Goal: Task Accomplishment & Management: Complete application form

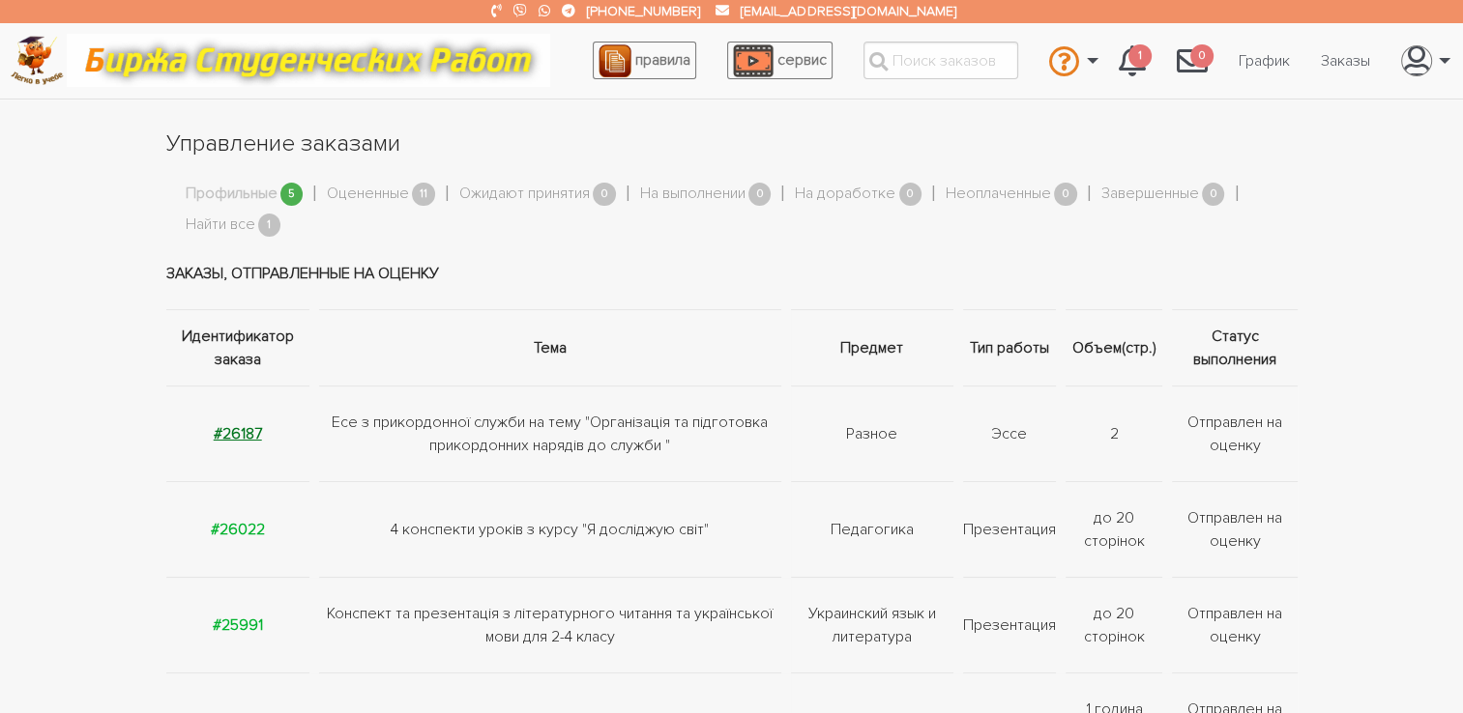
click at [244, 431] on strong "#26187" at bounding box center [238, 433] width 48 height 19
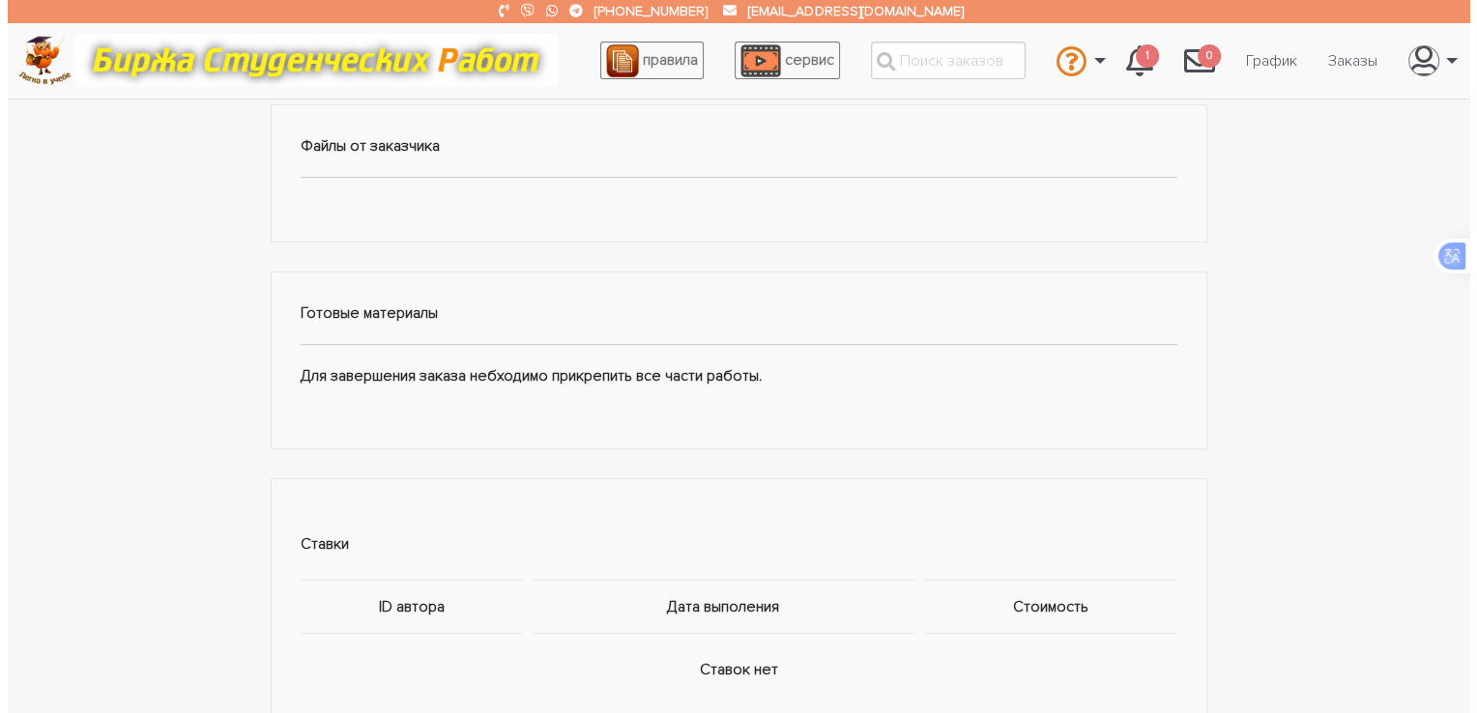
scroll to position [1030, 0]
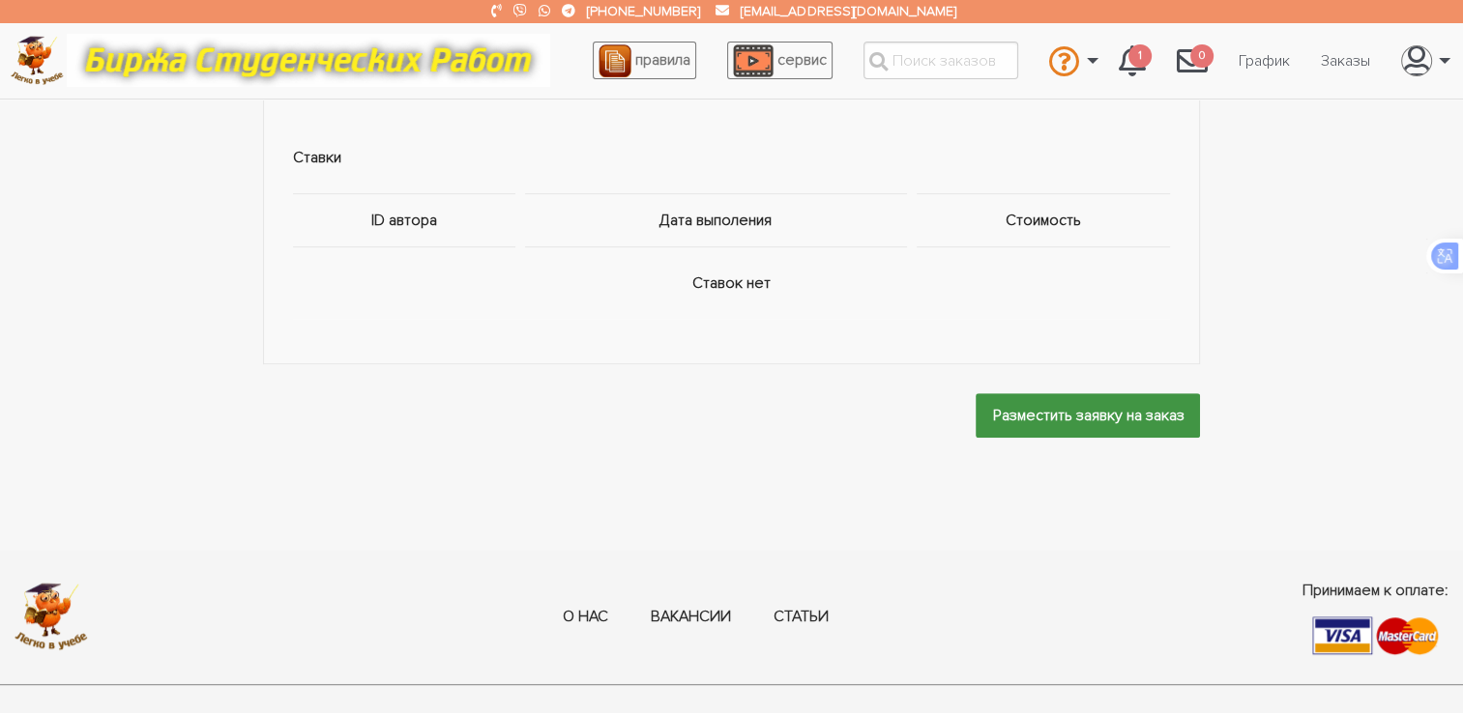
click at [1093, 418] on input "Разместить заявку на заказ" at bounding box center [1087, 415] width 224 height 44
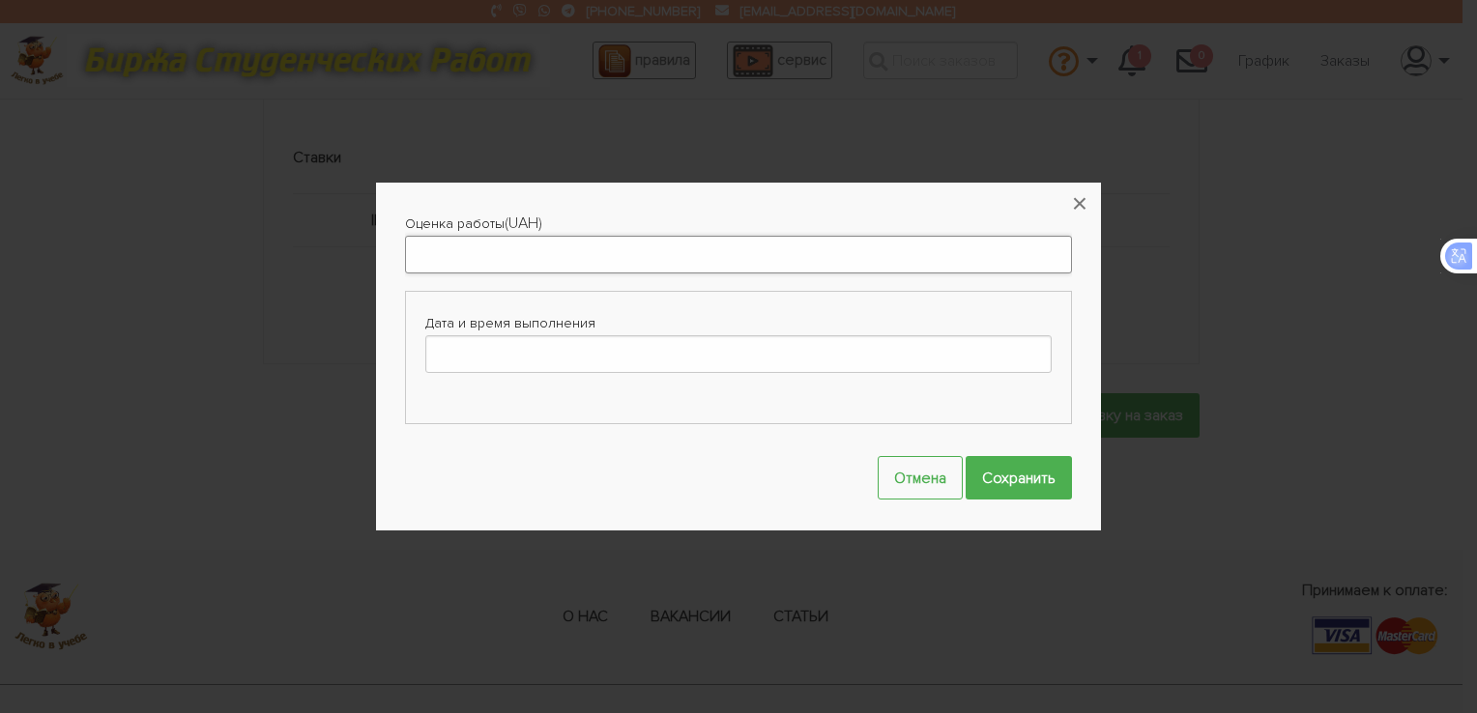
click at [633, 254] on input "Оценка работы" at bounding box center [738, 255] width 667 height 38
type input "200"
click at [568, 347] on input "Дата и время выполнения" at bounding box center [738, 354] width 626 height 38
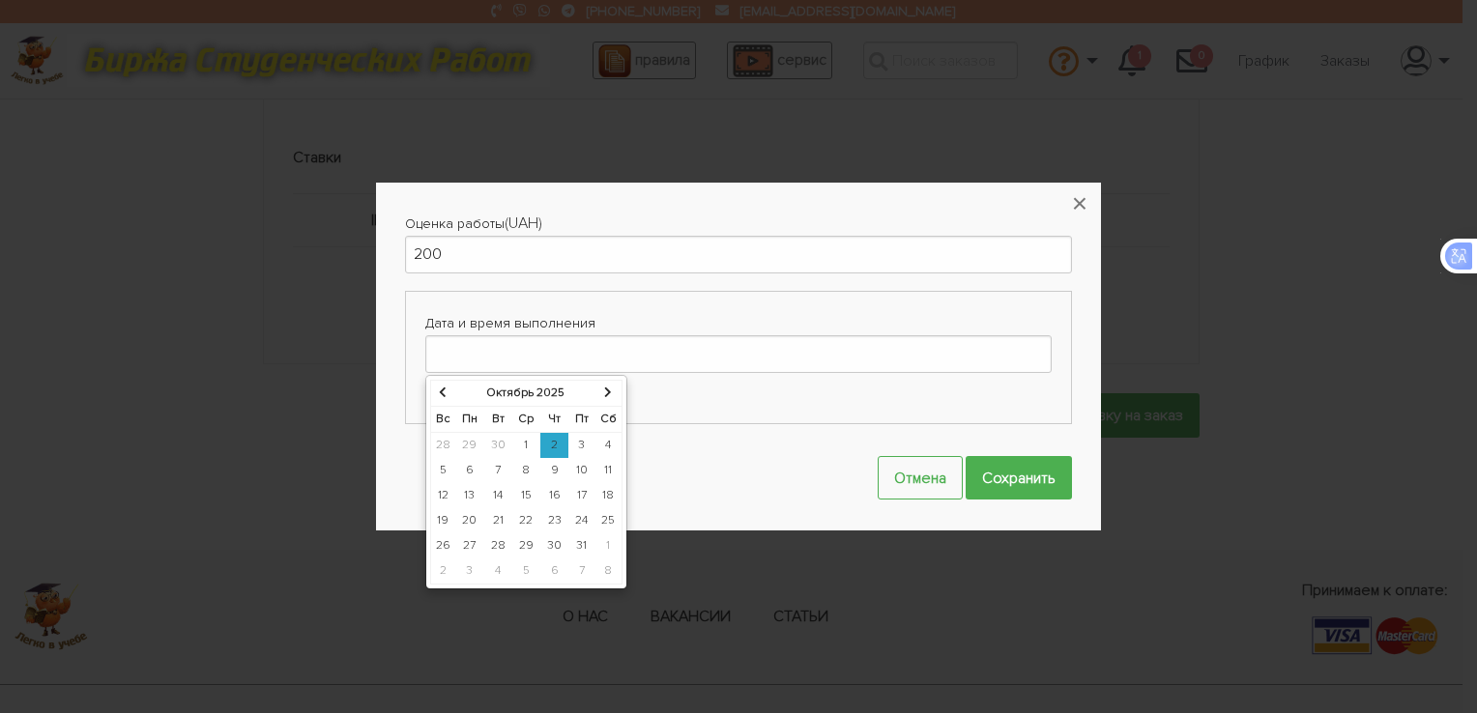
click at [499, 469] on td "7" at bounding box center [498, 470] width 28 height 25
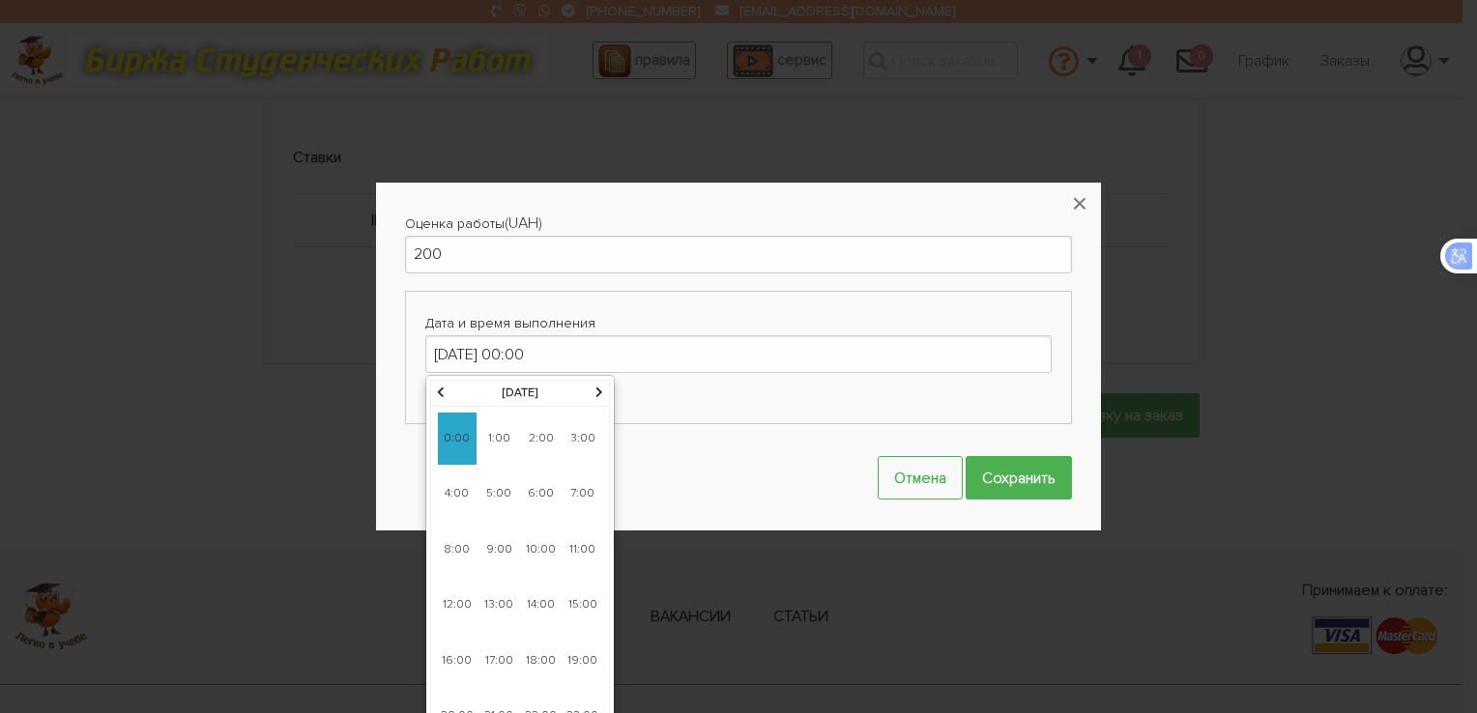
click at [502, 593] on span "13:00" at bounding box center [498, 605] width 39 height 52
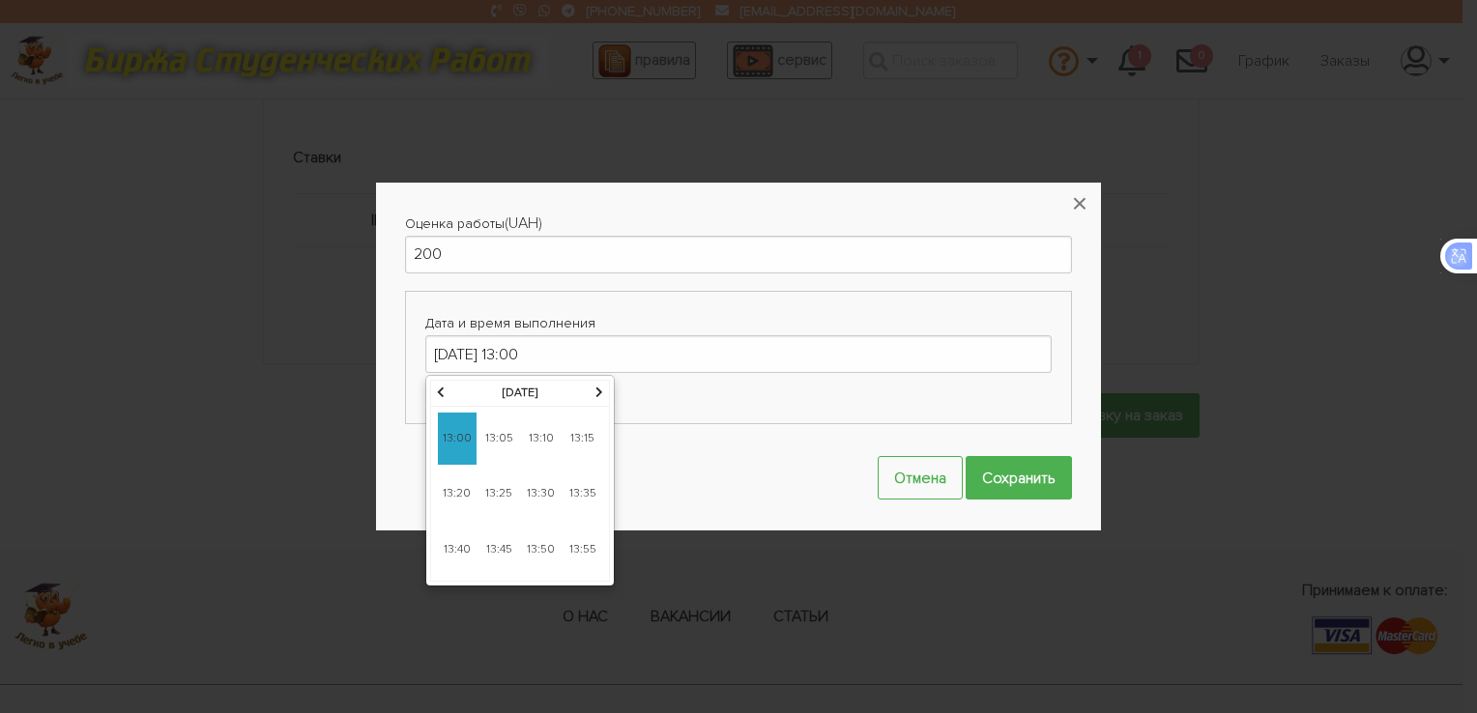
click at [447, 392] on th at bounding box center [439, 393] width 19 height 26
click at [489, 347] on input "07-10-2025 13:00" at bounding box center [738, 354] width 626 height 38
click at [448, 361] on input "07-10-2025 13:00" at bounding box center [738, 354] width 626 height 38
type input "08-10-2025 13:00"
click at [457, 438] on span "13:00" at bounding box center [457, 439] width 39 height 52
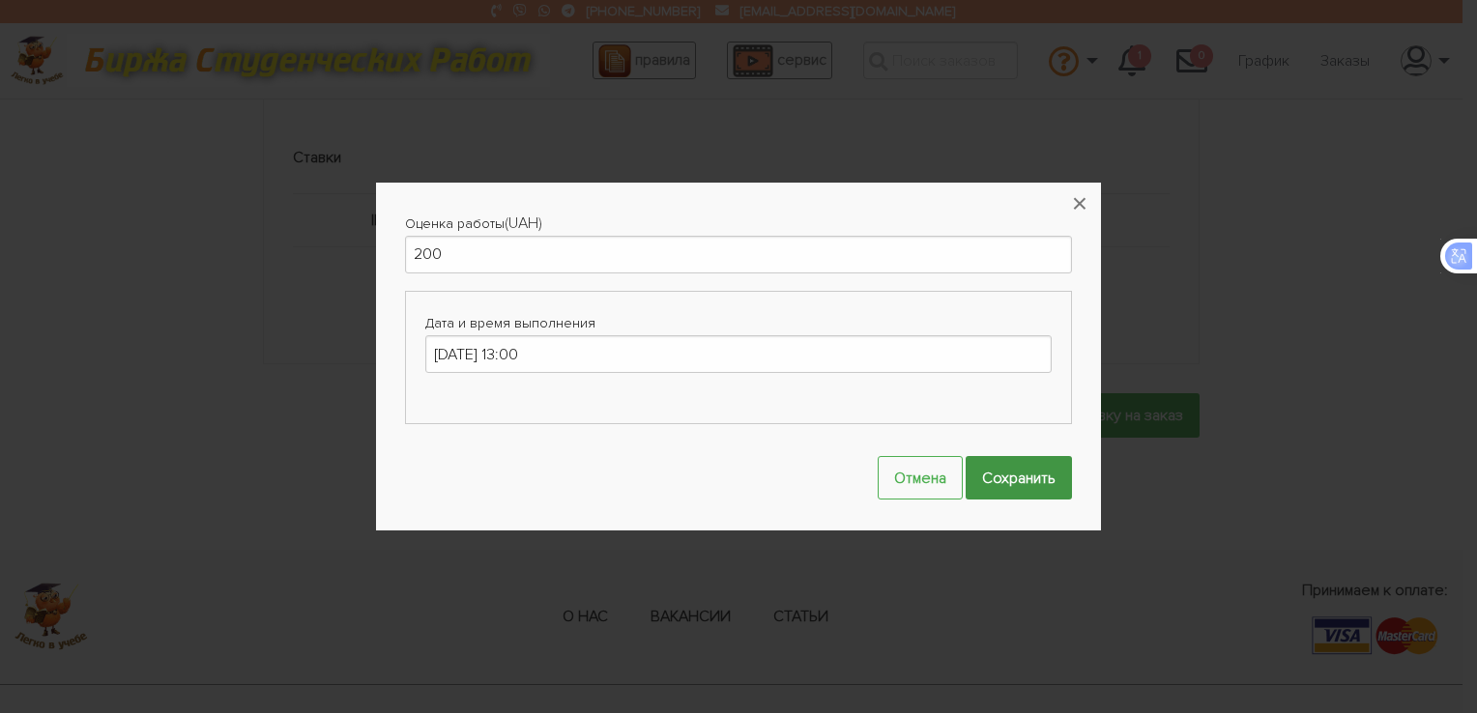
click at [1044, 474] on input "Сохранить" at bounding box center [1019, 478] width 106 height 44
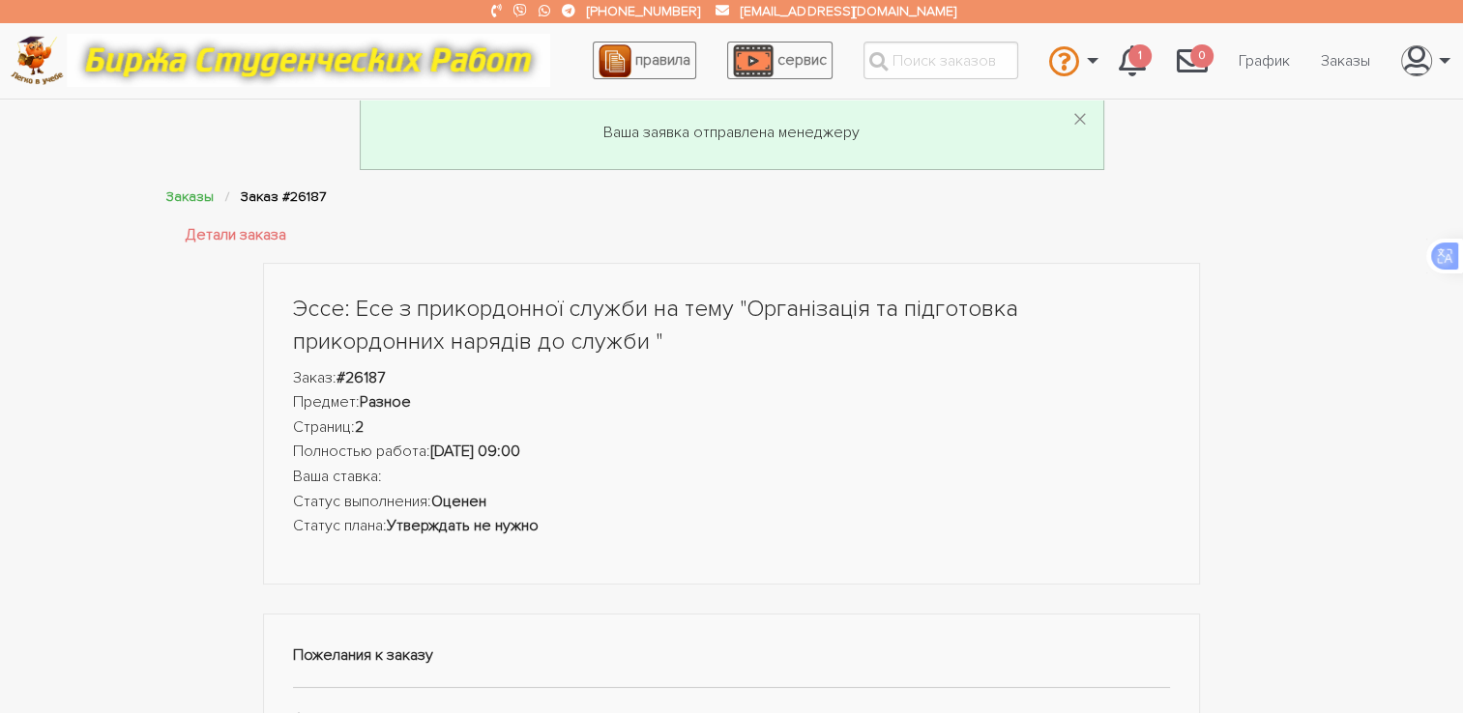
scroll to position [0, 0]
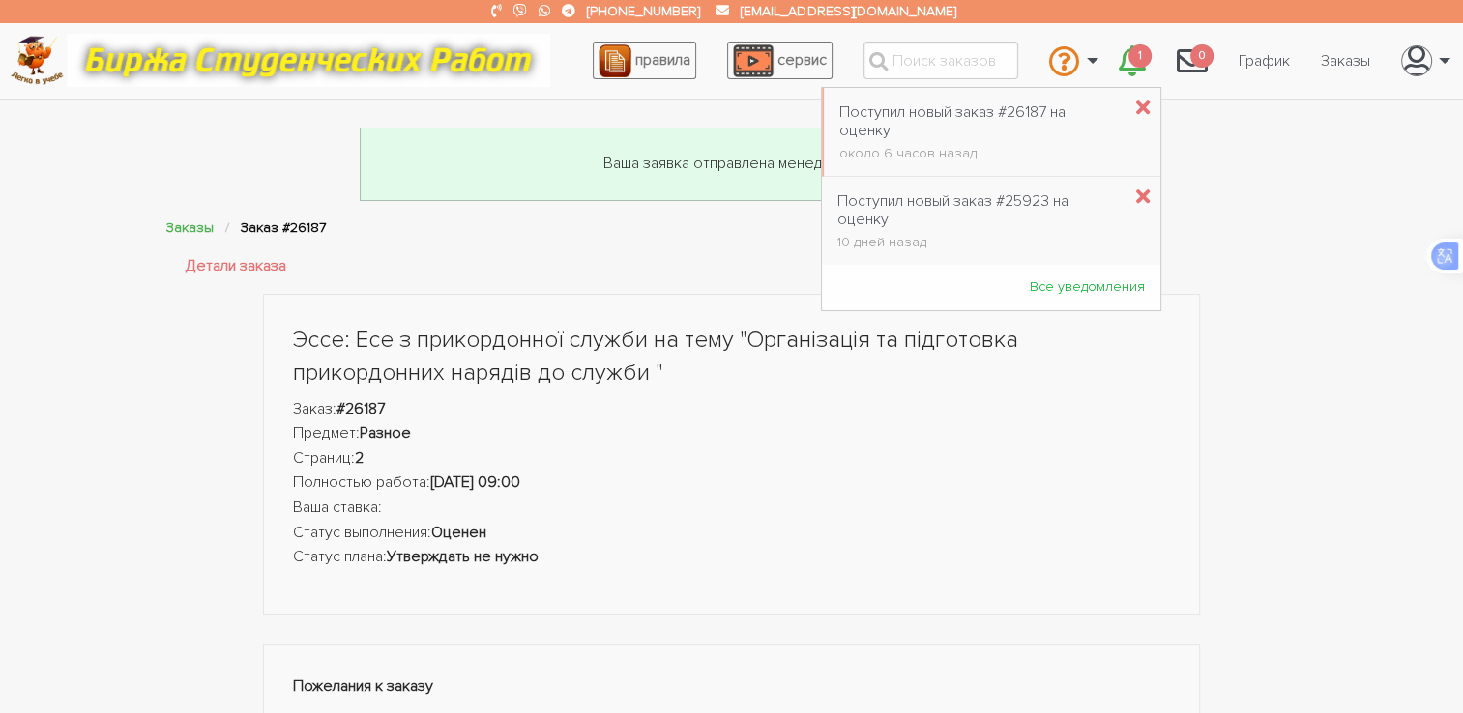
click at [1114, 61] on link "1" at bounding box center [1132, 61] width 58 height 52
click at [1136, 105] on icon "\a \a 1\a" at bounding box center [1143, 109] width 14 height 20
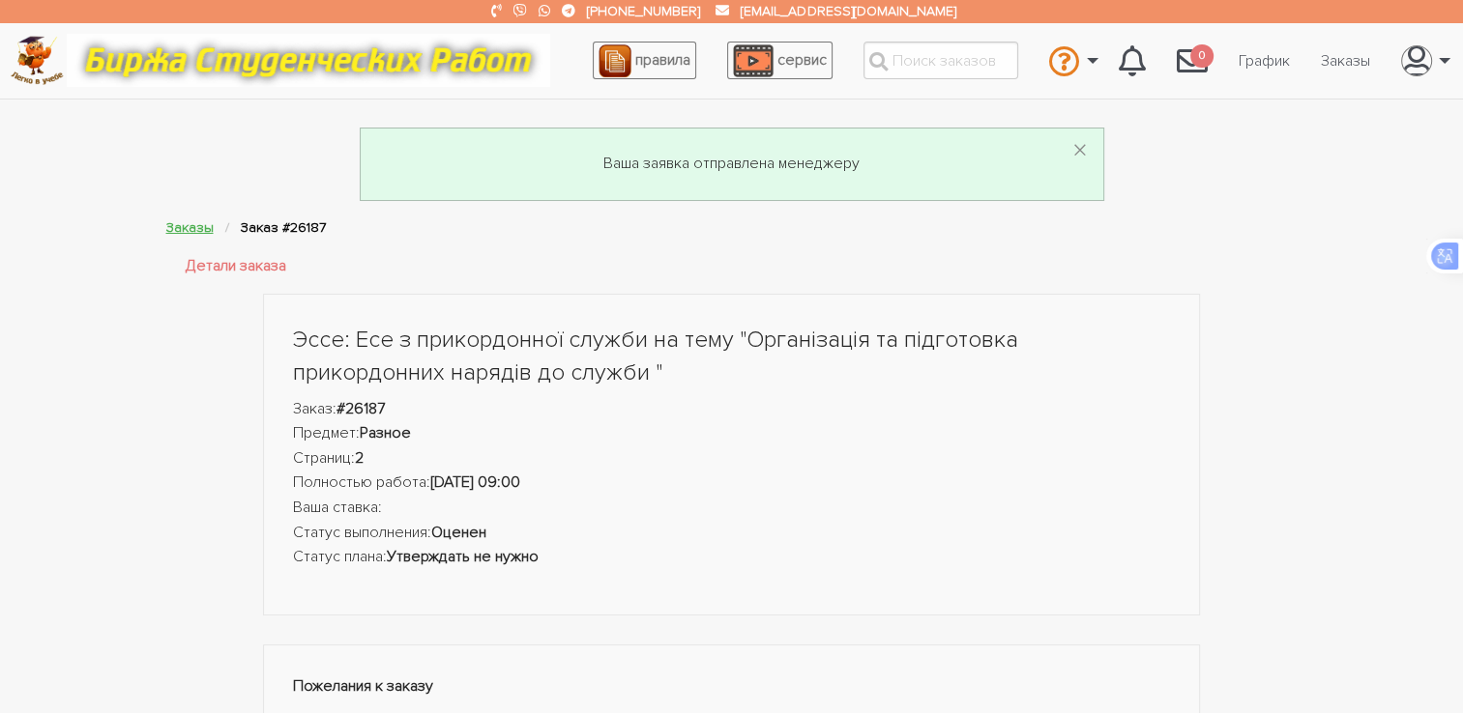
click at [195, 222] on link "Заказы" at bounding box center [189, 227] width 47 height 16
